Goal: Information Seeking & Learning: Find specific fact

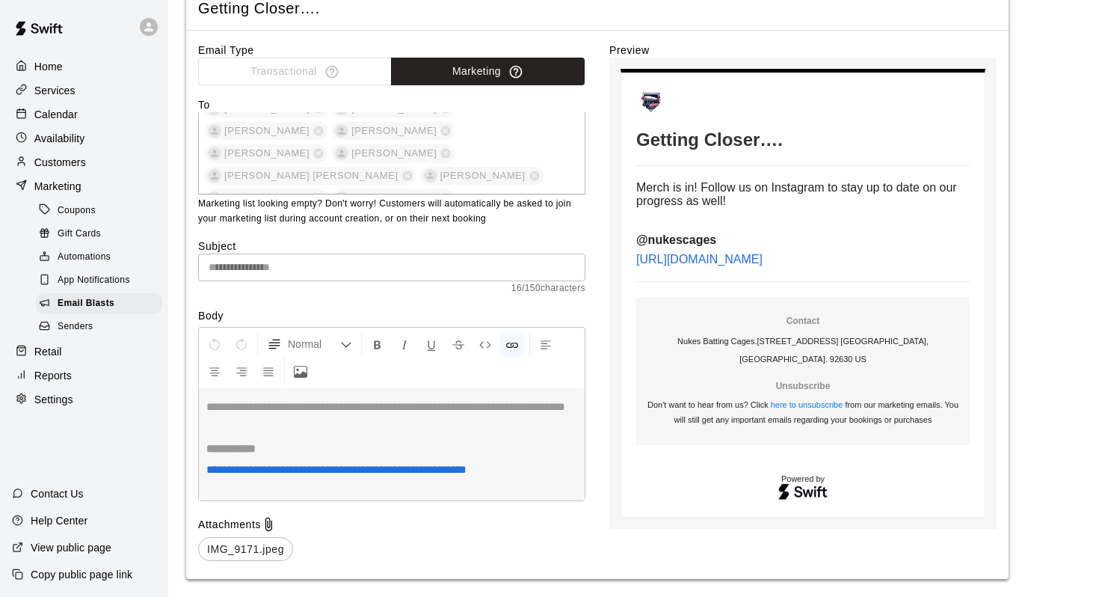
scroll to position [220, 0]
drag, startPoint x: 783, startPoint y: 271, endPoint x: 639, endPoint y: 262, distance: 144.6
click at [639, 262] on p "[URL][DOMAIN_NAME]" at bounding box center [802, 259] width 333 height 13
copy span "[URL][DOMAIN_NAME]"
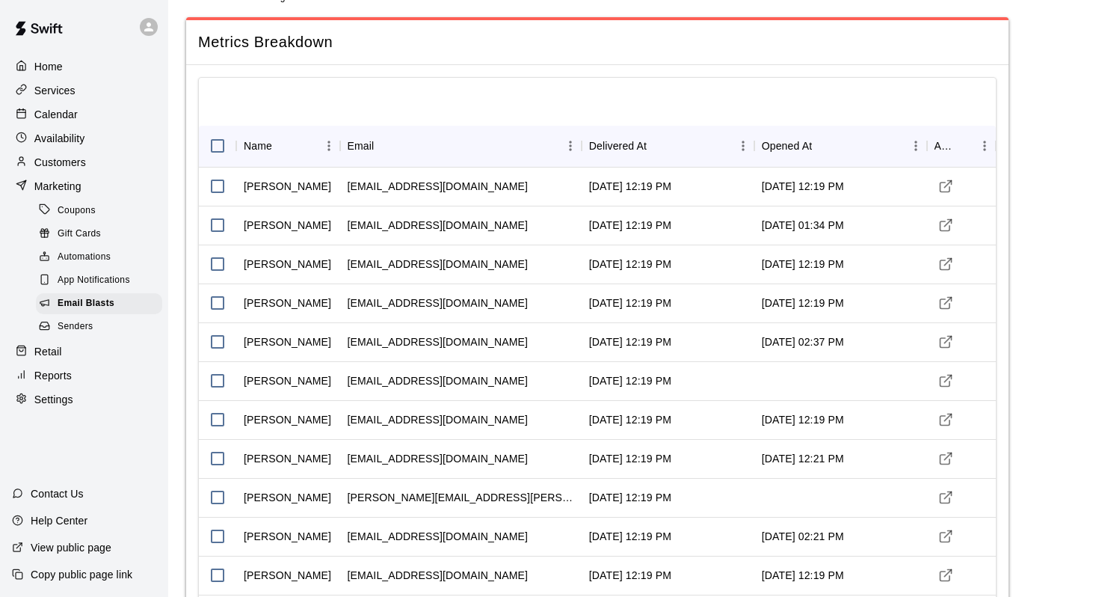
scroll to position [0, 0]
